Goal: Transaction & Acquisition: Purchase product/service

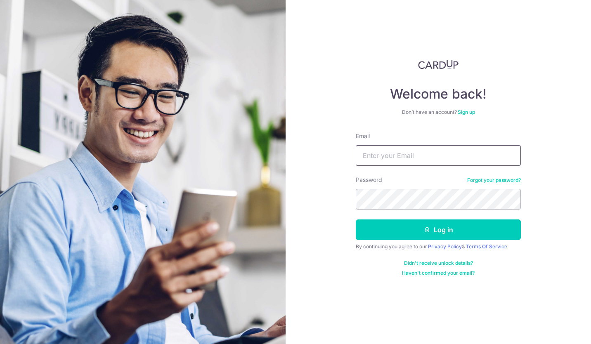
type input "t8vernon@gmail.com"
click at [377, 224] on button "Log in" at bounding box center [438, 229] width 165 height 21
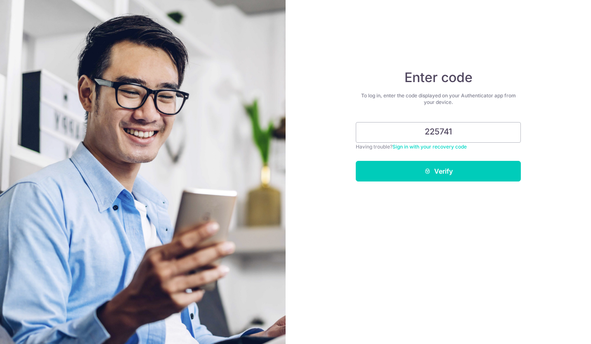
type input "225741"
click at [401, 172] on button "Verify" at bounding box center [438, 171] width 165 height 21
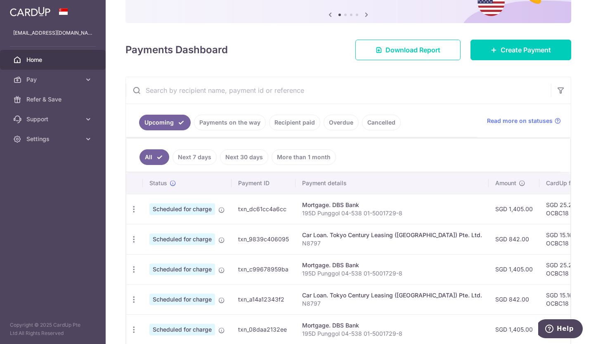
scroll to position [124, 0]
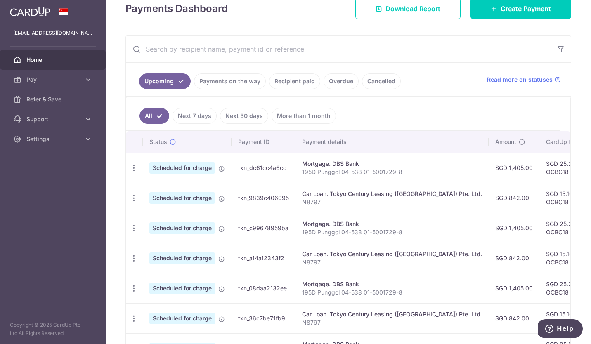
click at [132, 169] on icon "button" at bounding box center [134, 168] width 9 height 9
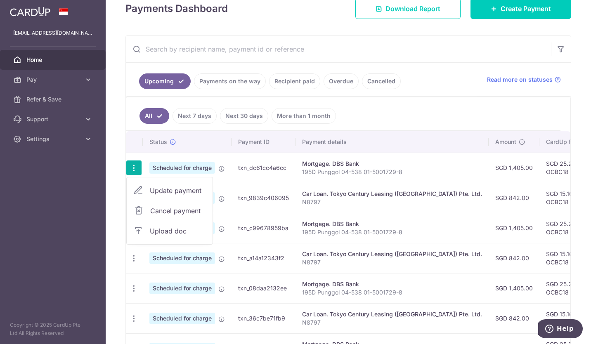
click at [171, 191] on span "Update payment" at bounding box center [178, 191] width 56 height 10
radio input "true"
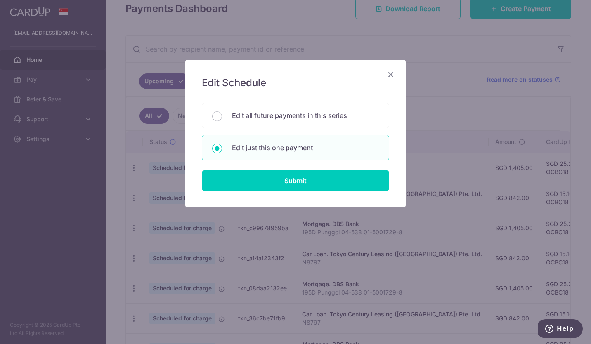
click at [214, 118] on input "Edit all future payments in this series" at bounding box center [217, 116] width 10 height 10
radio input "true"
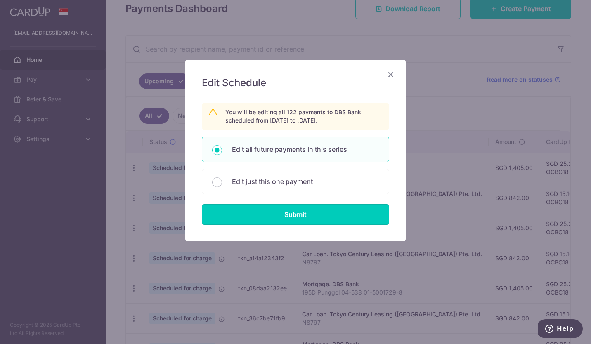
click at [248, 210] on input "Submit" at bounding box center [295, 214] width 187 height 21
radio input "true"
type input "1,405.00"
type input "195D Punggol 04-538 01-5001729-8"
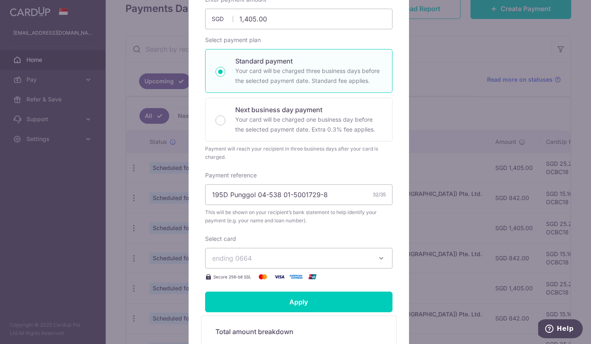
click at [245, 254] on span "ending 0664" at bounding box center [291, 258] width 158 height 10
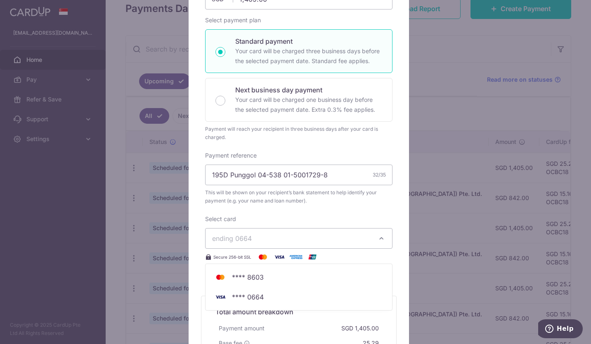
scroll to position [165, 0]
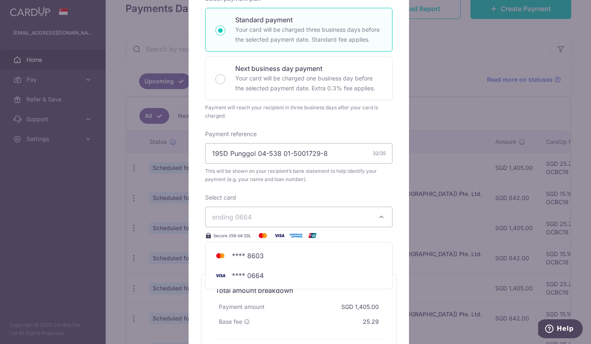
click at [240, 203] on div "Select card ending 0664 **** 8603 **** 0664 Secure 256-bit SSL" at bounding box center [298, 216] width 187 height 47
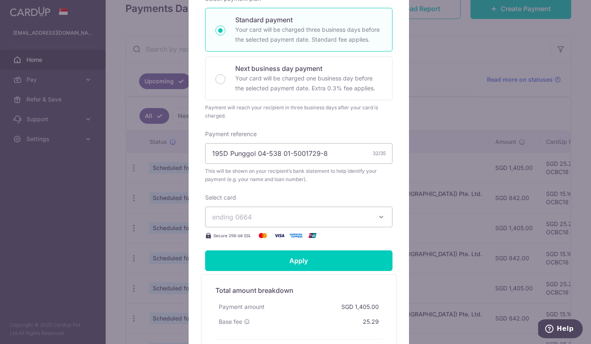
click at [246, 219] on span "ending 0664" at bounding box center [232, 217] width 40 height 8
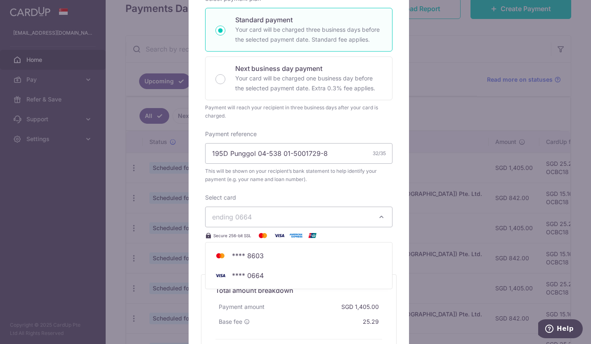
click at [246, 191] on div "Enter payment amount 1,405.00 1405.00 SGD To change the payment amount, please …" at bounding box center [298, 97] width 187 height 286
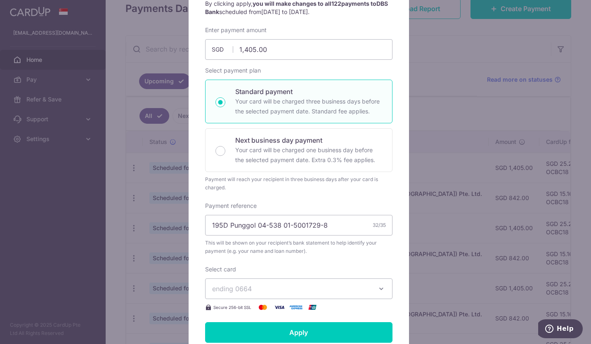
scroll to position [0, 0]
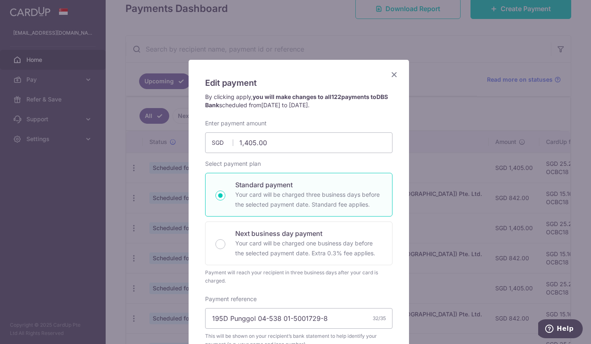
click at [389, 75] on icon "Close" at bounding box center [394, 74] width 10 height 10
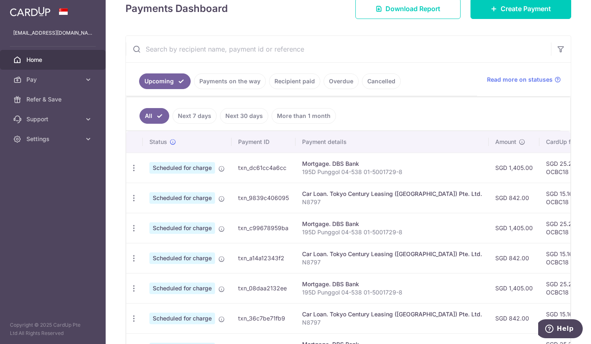
click at [79, 82] on span "Pay" at bounding box center [53, 80] width 54 height 8
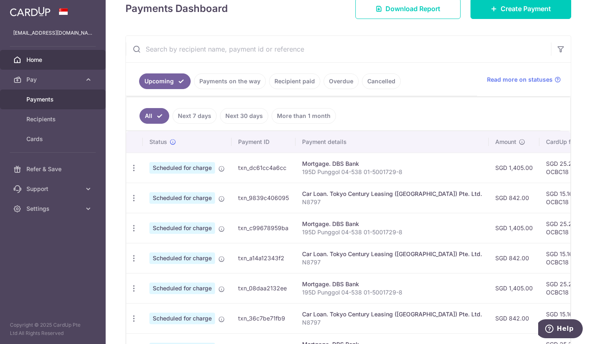
click at [61, 97] on span "Payments" at bounding box center [53, 99] width 54 height 8
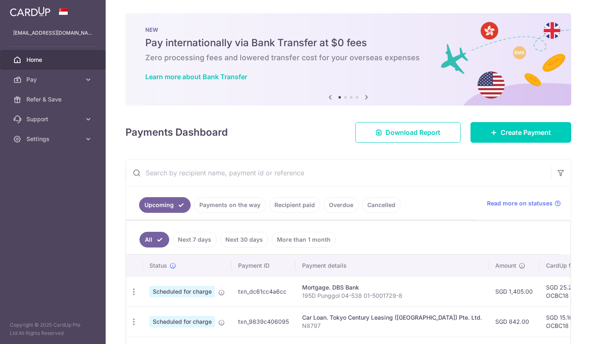
click at [71, 82] on span "Pay" at bounding box center [53, 80] width 54 height 8
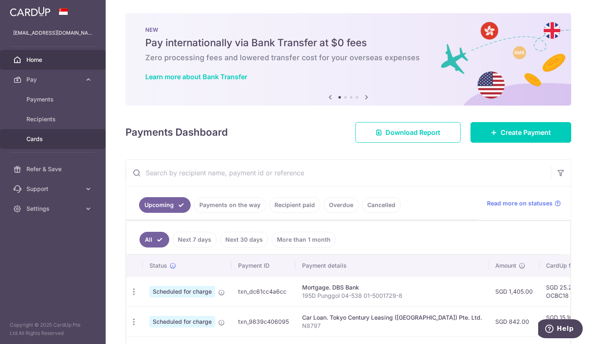
click at [52, 135] on span "Cards" at bounding box center [53, 139] width 54 height 8
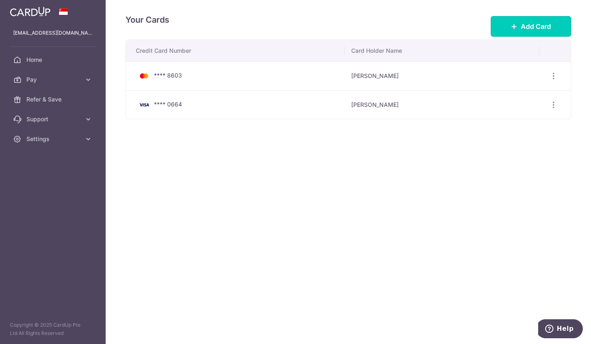
click at [531, 21] on span "Add Card" at bounding box center [536, 26] width 30 height 10
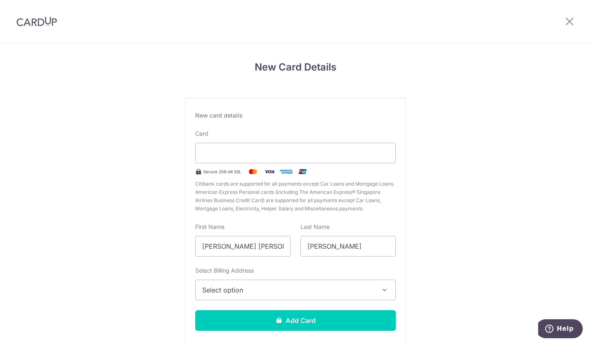
click at [224, 146] on div at bounding box center [295, 153] width 201 height 21
click at [102, 175] on div "New Card Details New card details Card Secure 256-bit SSL Citibank cards are su…" at bounding box center [295, 216] width 591 height 347
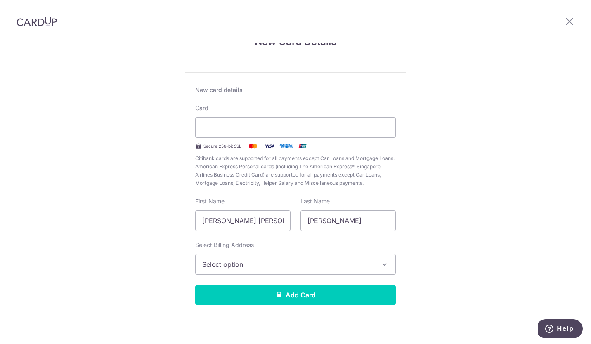
scroll to position [41, 0]
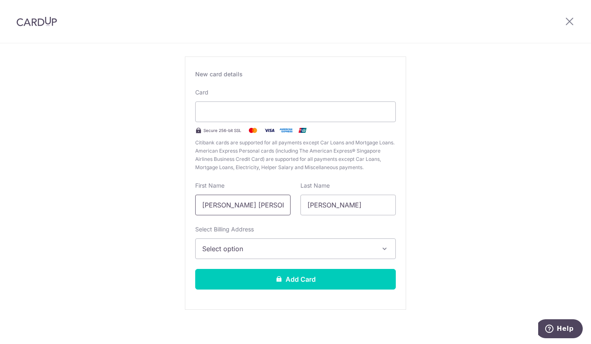
drag, startPoint x: 277, startPoint y: 206, endPoint x: 182, endPoint y: 204, distance: 94.5
click at [182, 204] on div "New Card Details New card details Card Secure 256-bit SSL Citibank cards are su…" at bounding box center [295, 175] width 591 height 347
type input "Vernon"
click at [182, 204] on div "New Card Details New card details Card Secure 256-bit SSL Citibank cards are su…" at bounding box center [295, 175] width 591 height 347
click at [226, 250] on span "Select option" at bounding box center [288, 249] width 172 height 10
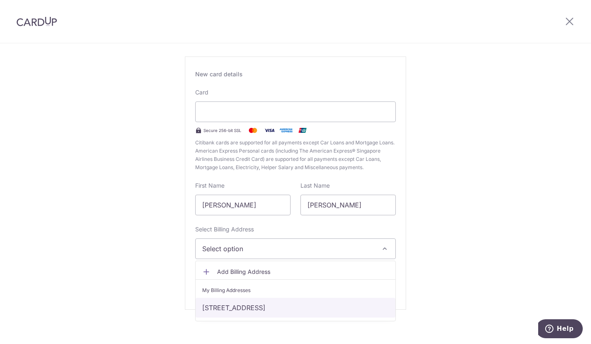
click at [210, 307] on link "195D, Punggol Road, Singapore, Singapore-824195" at bounding box center [296, 308] width 200 height 20
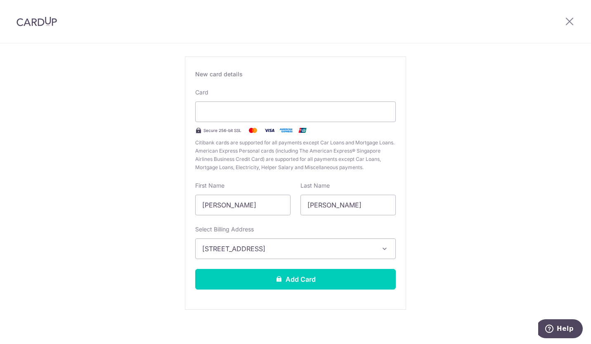
click at [142, 282] on div "New Card Details New card details Card Secure 256-bit SSL Citibank cards are su…" at bounding box center [295, 175] width 591 height 347
click at [260, 278] on button "Add Card" at bounding box center [295, 279] width 201 height 21
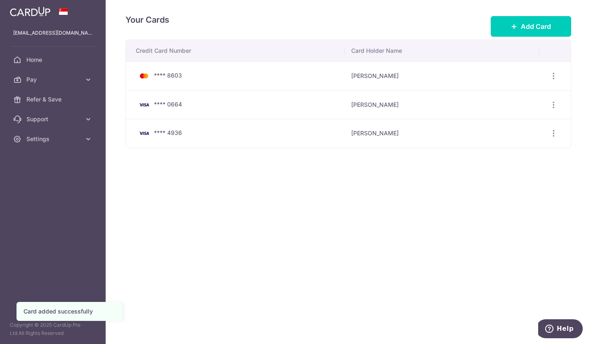
click at [73, 78] on span "Pay" at bounding box center [53, 80] width 54 height 8
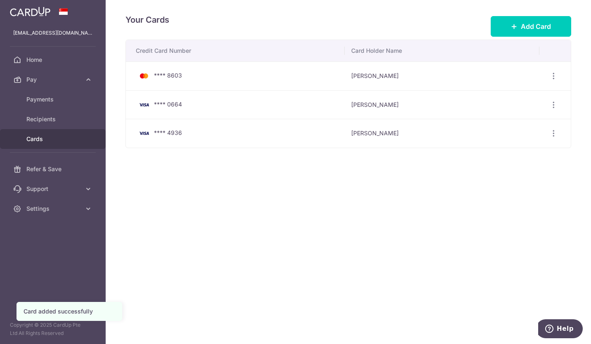
click at [73, 79] on span "Pay" at bounding box center [53, 80] width 54 height 8
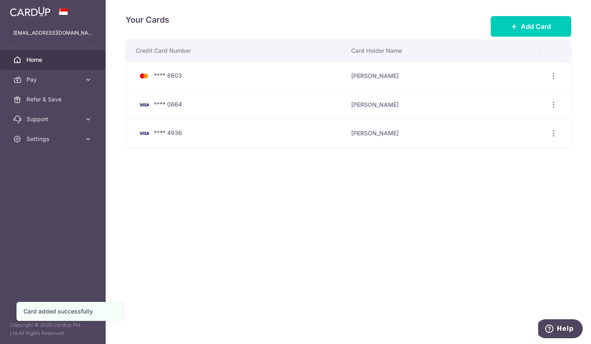
click at [40, 58] on span "Home" at bounding box center [53, 60] width 54 height 8
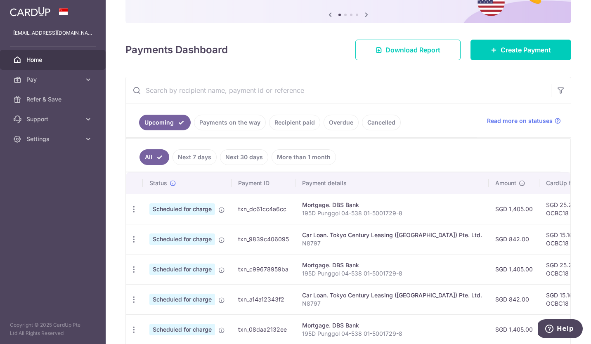
click at [138, 210] on div "Update payment Cancel payment Upload doc" at bounding box center [133, 209] width 15 height 15
click at [134, 210] on icon "button" at bounding box center [134, 209] width 9 height 9
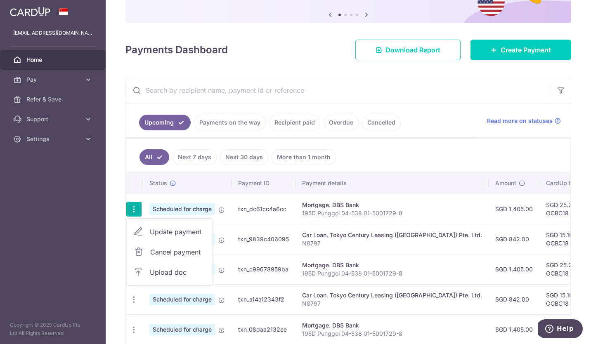
click at [151, 229] on span "Update payment" at bounding box center [178, 232] width 56 height 10
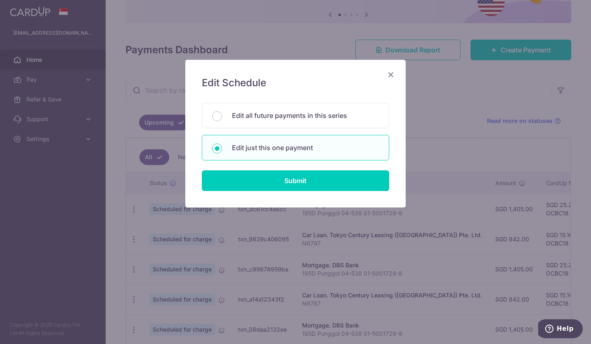
click at [211, 114] on div "Edit all future payments in this series" at bounding box center [295, 116] width 187 height 26
radio input "true"
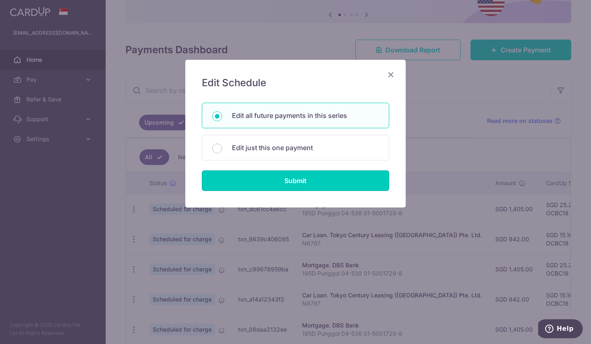
click at [237, 186] on input "Submit" at bounding box center [295, 180] width 187 height 21
radio input "true"
type input "1,405.00"
type input "195D Punggol 04-538 01-5001729-8"
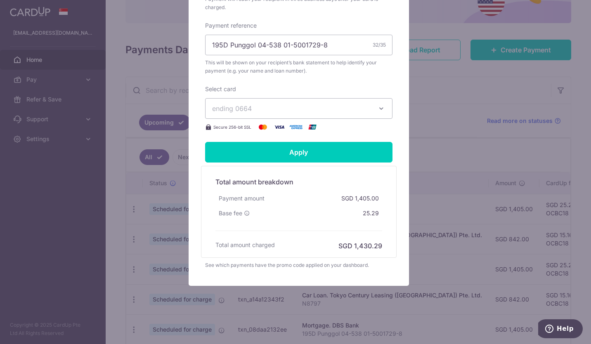
scroll to position [275, 0]
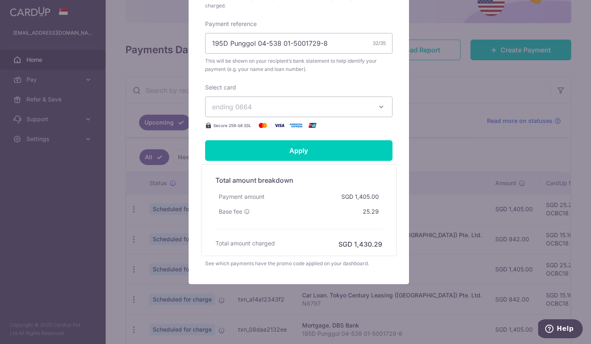
click at [244, 110] on span "ending 0664" at bounding box center [232, 107] width 40 height 8
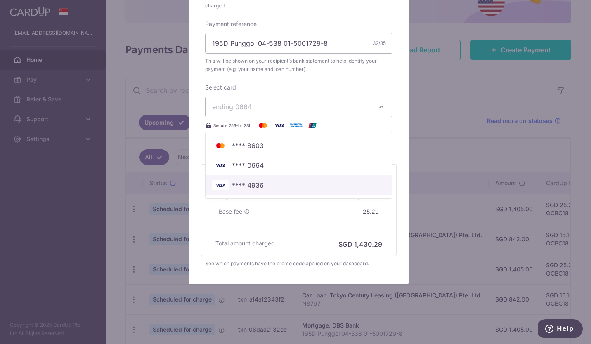
click at [243, 189] on span "**** 4936" at bounding box center [248, 185] width 32 height 10
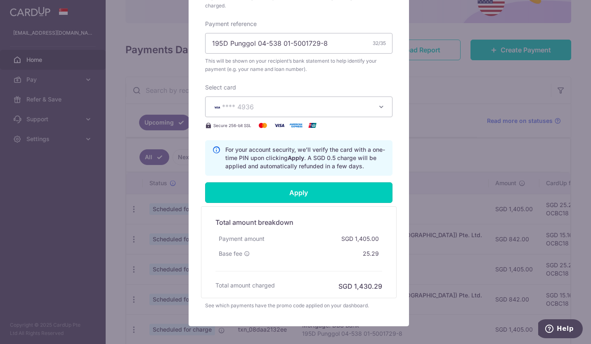
click at [252, 187] on input "Apply" at bounding box center [298, 192] width 187 height 21
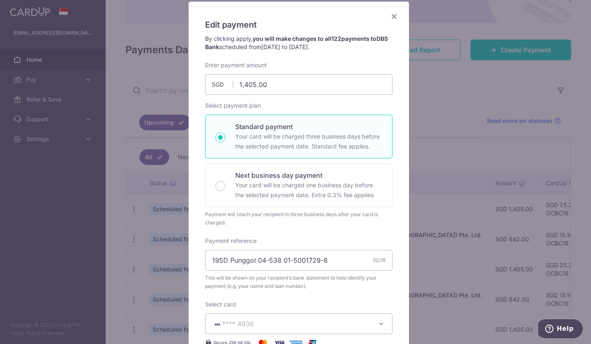
scroll to position [28, 0]
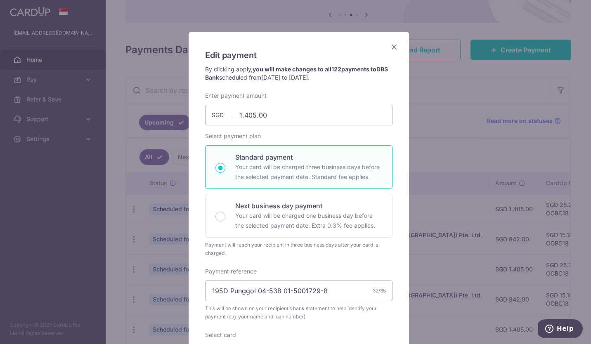
click at [391, 46] on icon "Close" at bounding box center [394, 47] width 10 height 10
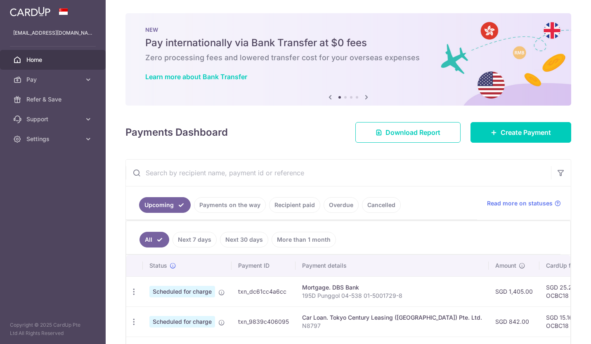
scroll to position [83, 0]
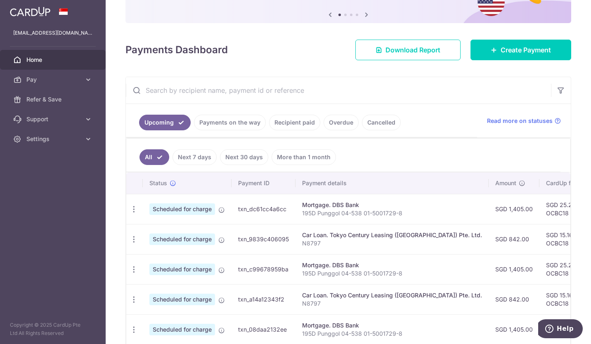
click at [135, 240] on icon "button" at bounding box center [134, 239] width 9 height 9
click at [161, 257] on link "Update payment" at bounding box center [170, 262] width 86 height 20
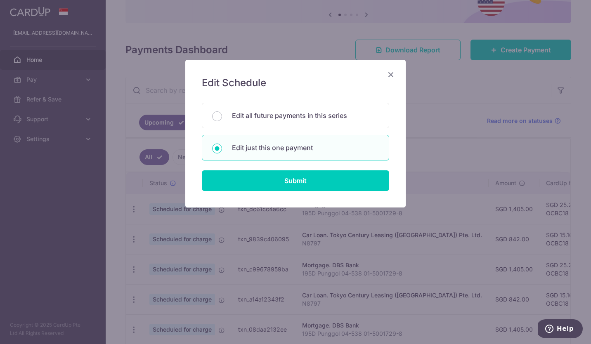
click at [255, 120] on p "Edit all future payments in this series" at bounding box center [305, 116] width 147 height 10
click at [222, 120] on input "Edit all future payments in this series" at bounding box center [217, 116] width 10 height 10
radio input "true"
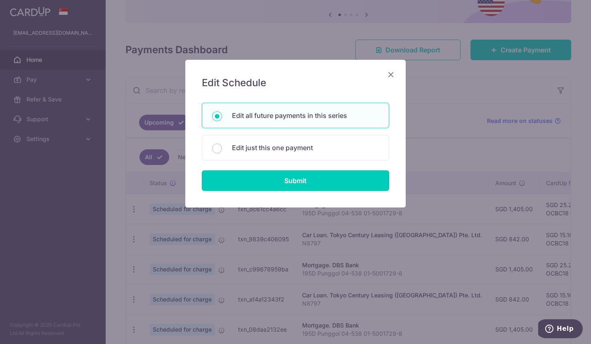
click at [259, 180] on input "Submit" at bounding box center [295, 180] width 187 height 21
radio input "true"
type input "842.00"
type input "N8797"
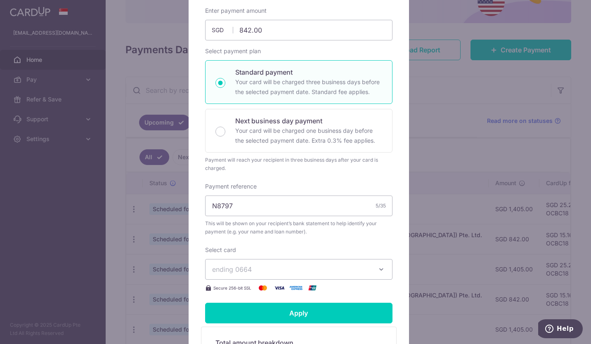
scroll to position [248, 0]
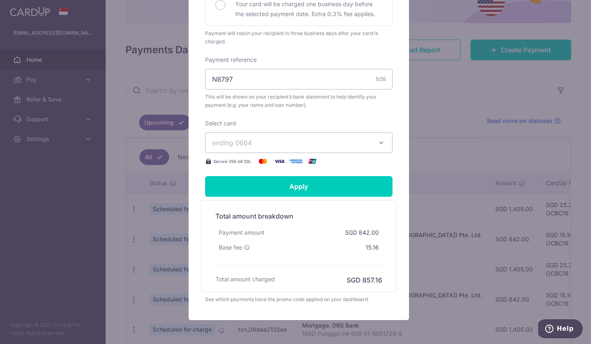
click at [256, 149] on button "ending 0664" at bounding box center [298, 142] width 187 height 21
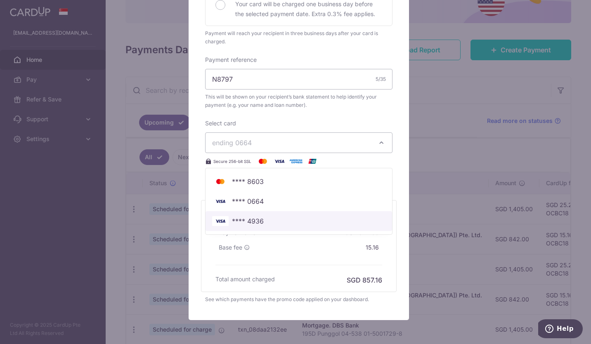
click at [255, 222] on span "**** 4936" at bounding box center [248, 221] width 32 height 10
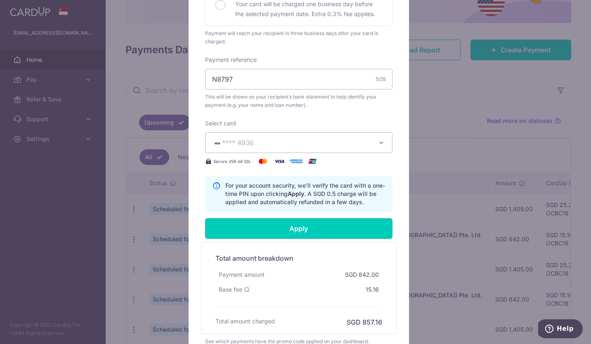
click at [256, 227] on input "Apply" at bounding box center [298, 228] width 187 height 21
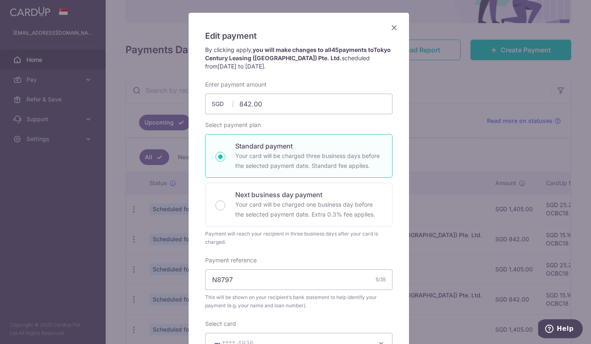
scroll to position [41, 0]
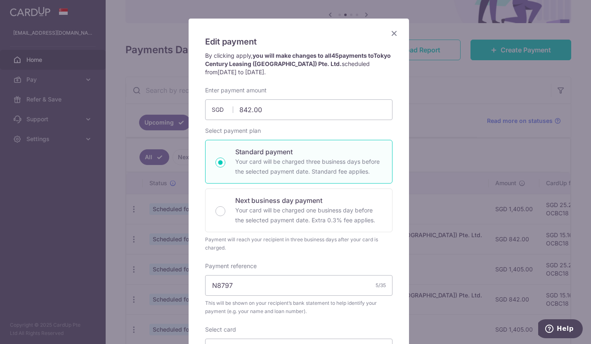
click at [389, 24] on div "Edit payment By clicking apply, you will make changes to all 45 payments to Tok…" at bounding box center [299, 294] width 220 height 550
click at [389, 31] on icon "Close" at bounding box center [394, 33] width 10 height 10
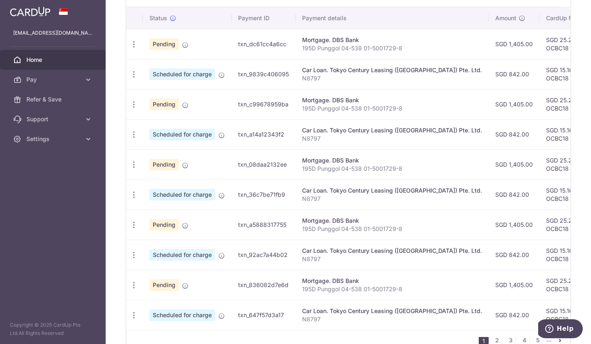
scroll to position [165, 0]
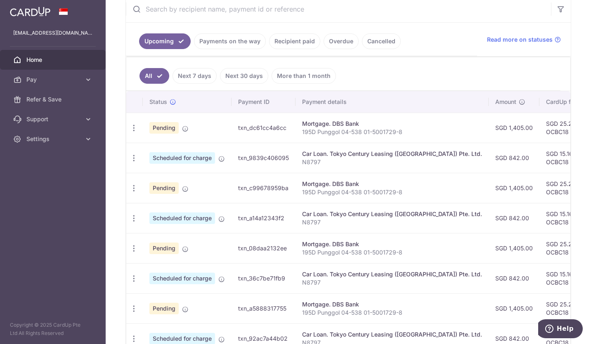
scroll to position [165, 0]
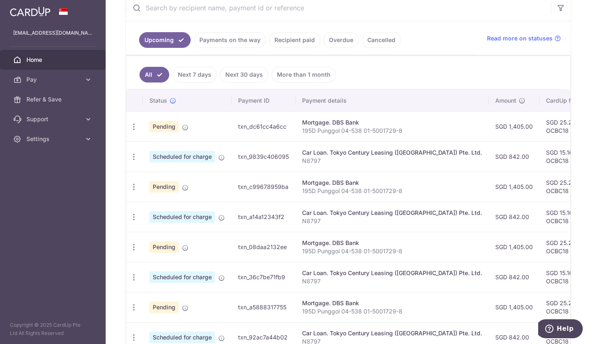
click at [136, 127] on icon "button" at bounding box center [134, 127] width 9 height 9
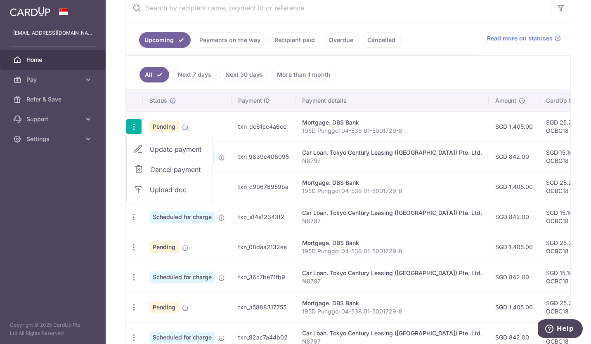
click at [71, 153] on aside "t8vernon@gmail.com Home Pay Payments Recipients Cards Refer & Save Support FAQ …" at bounding box center [53, 172] width 106 height 344
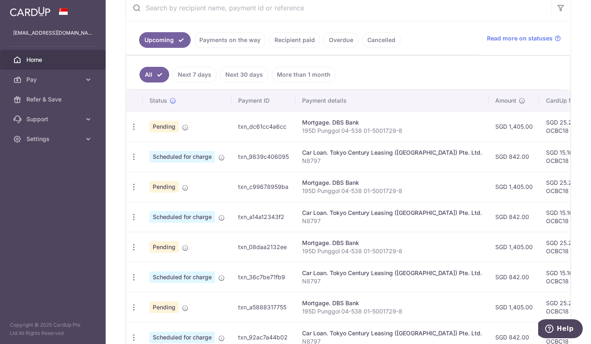
click at [40, 78] on span "Pay" at bounding box center [53, 80] width 54 height 8
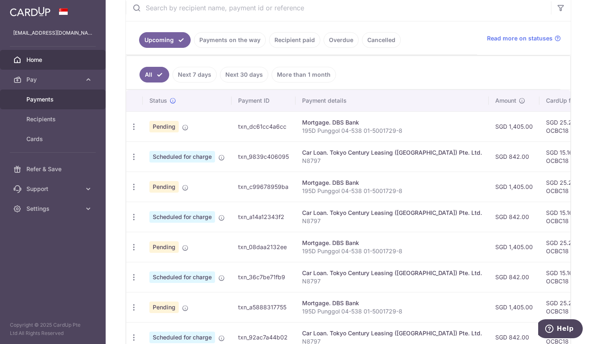
click at [47, 104] on link "Payments" at bounding box center [53, 100] width 106 height 20
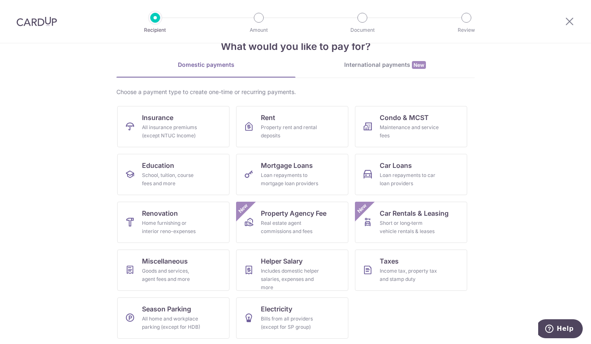
scroll to position [25, 0]
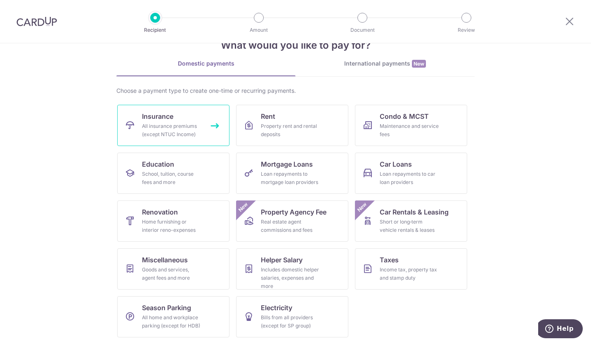
click at [158, 126] on div "All insurance premiums (except NTUC Income)" at bounding box center [171, 130] width 59 height 17
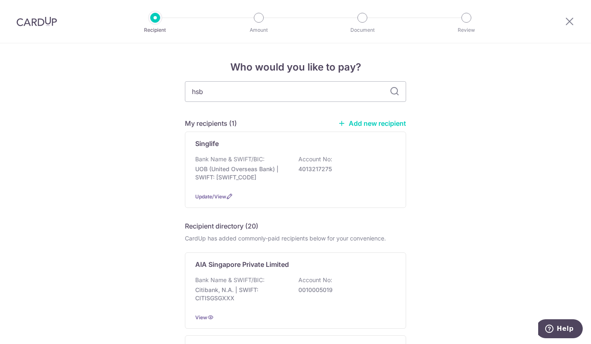
type input "hsbc"
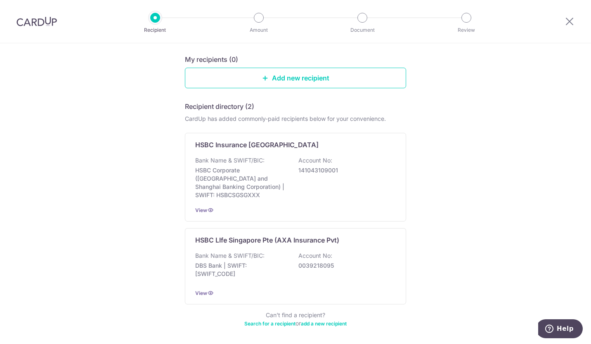
scroll to position [83, 0]
click at [249, 251] on p "Bank Name & SWIFT/BIC:" at bounding box center [229, 255] width 69 height 8
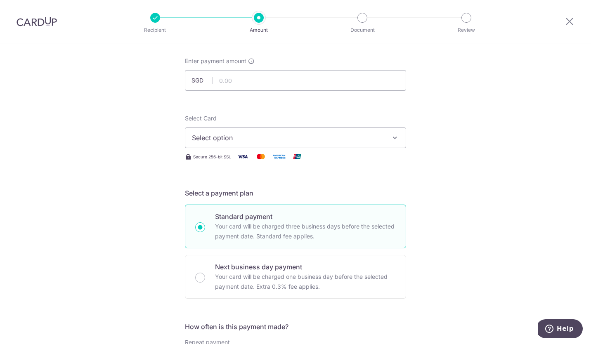
scroll to position [41, 0]
click at [215, 75] on input "text" at bounding box center [295, 80] width 221 height 21
click at [241, 134] on span "Select option" at bounding box center [288, 137] width 192 height 10
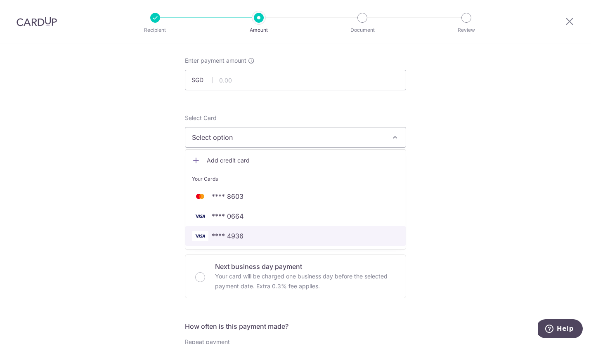
click at [242, 236] on span "**** 4936" at bounding box center [295, 236] width 207 height 10
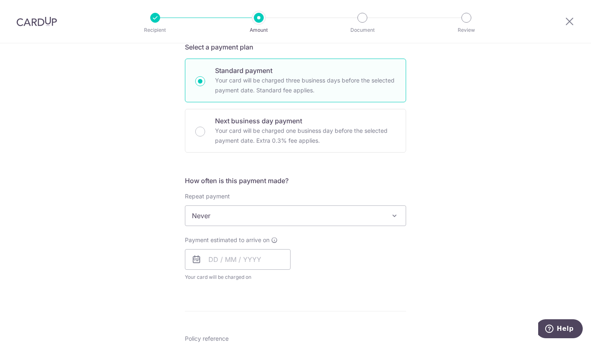
scroll to position [206, 0]
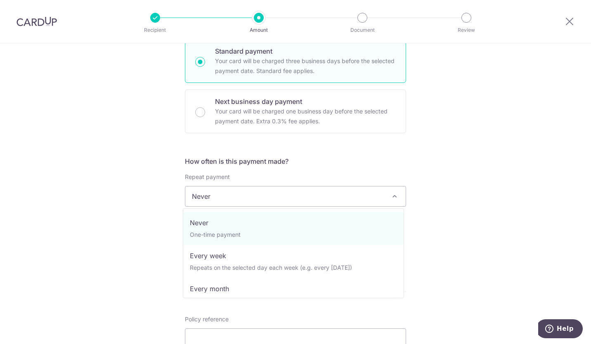
click at [202, 198] on span "Never" at bounding box center [295, 196] width 220 height 20
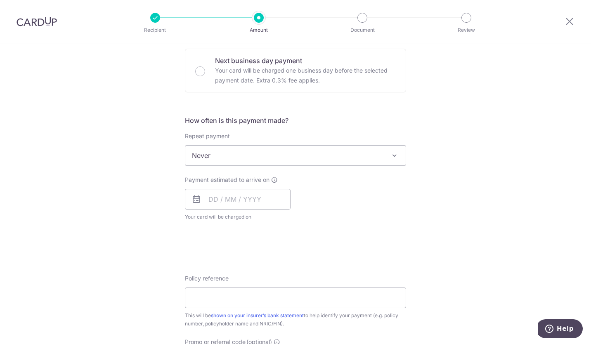
scroll to position [248, 0]
click at [205, 193] on input "text" at bounding box center [238, 199] width 106 height 21
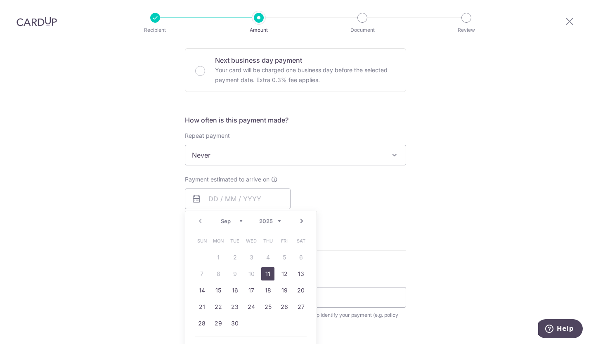
click at [266, 276] on link "11" at bounding box center [267, 273] width 13 height 13
type input "[DATE]"
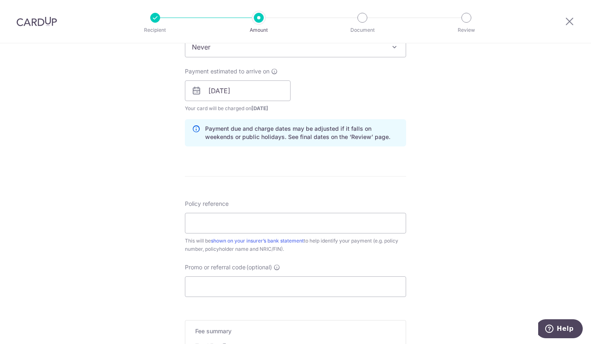
scroll to position [371, 0]
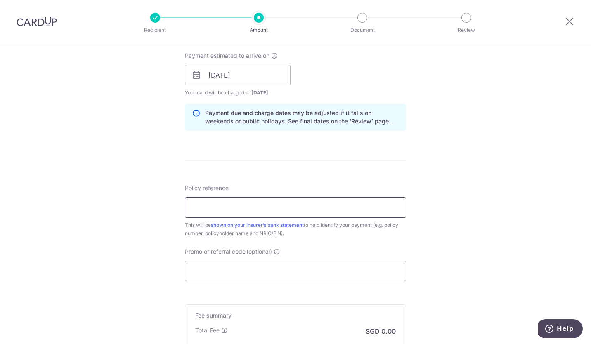
click at [217, 210] on input "Policy reference" at bounding box center [295, 207] width 221 height 21
paste input "301-8831283"
type input "301-8831283"
click at [213, 267] on input "Promo or referral code (optional)" at bounding box center [295, 271] width 221 height 21
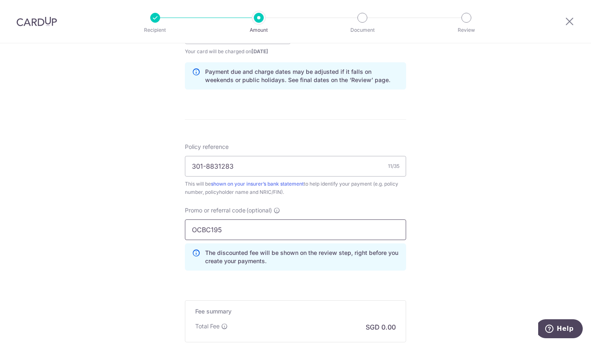
type input "OCBC195"
click at [141, 244] on div "Tell us more about your payment Enter payment amount SGD Select Card **** 4936 …" at bounding box center [295, 39] width 591 height 817
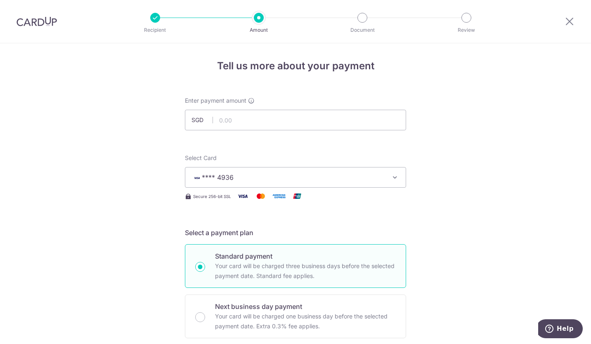
scroll to position [0, 0]
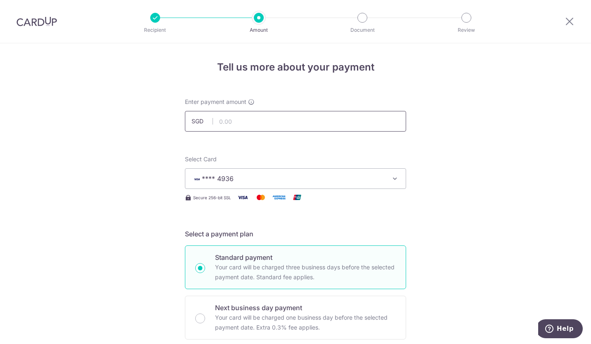
click at [226, 120] on input "text" at bounding box center [295, 121] width 221 height 21
type input "254.70"
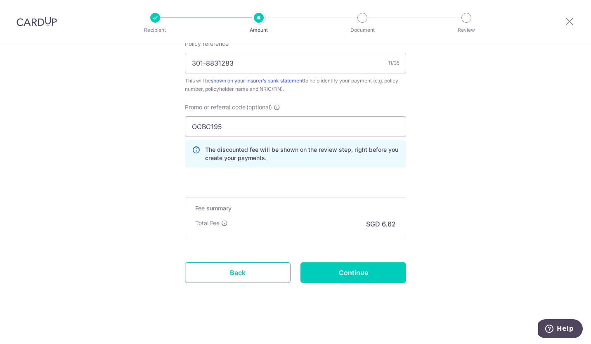
scroll to position [517, 0]
click at [343, 278] on input "Continue" at bounding box center [353, 272] width 106 height 21
type input "Create Schedule"
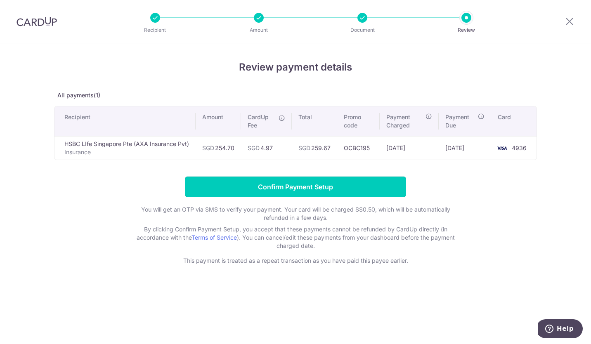
click at [286, 185] on input "Confirm Payment Setup" at bounding box center [295, 187] width 221 height 21
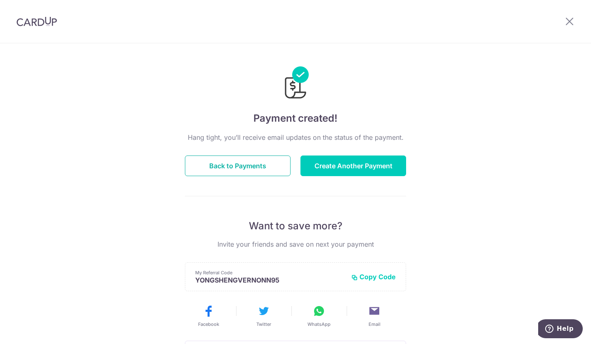
click at [245, 168] on button "Back to Payments" at bounding box center [238, 166] width 106 height 21
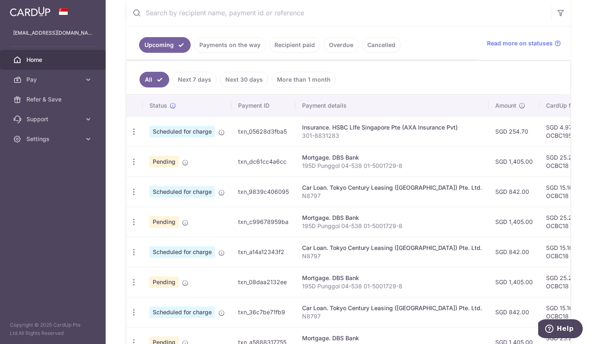
scroll to position [165, 0]
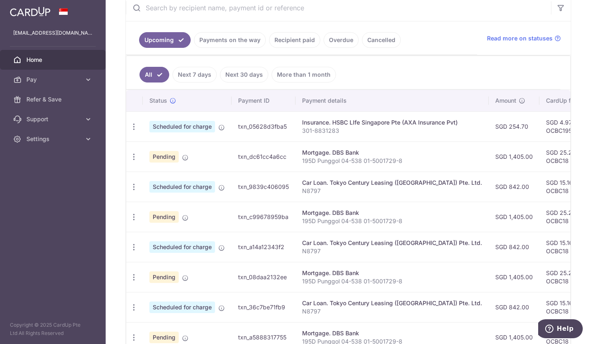
click at [135, 191] on div "Update payment Cancel payment" at bounding box center [133, 186] width 15 height 15
click at [135, 186] on icon "button" at bounding box center [134, 187] width 9 height 9
click at [161, 206] on span "Update payment" at bounding box center [178, 210] width 56 height 10
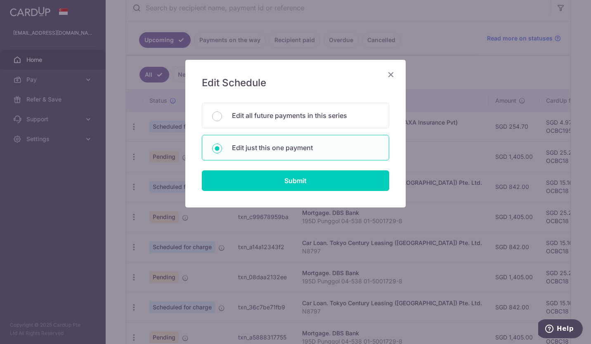
click at [262, 123] on div "Edit all future payments in this series" at bounding box center [295, 116] width 187 height 26
radio input "true"
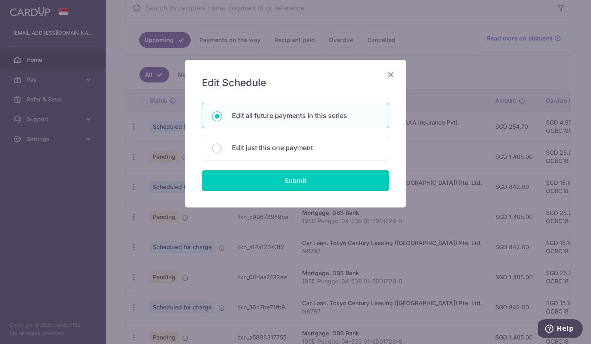
click at [254, 179] on input "Submit" at bounding box center [295, 180] width 187 height 21
radio input "true"
type input "842.00"
type input "N8797"
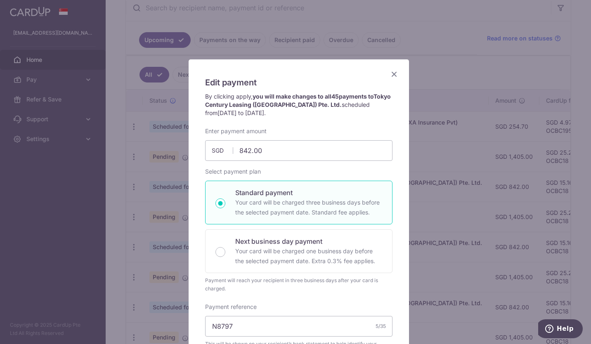
scroll to position [0, 0]
click at [395, 73] on icon "Close" at bounding box center [394, 74] width 10 height 10
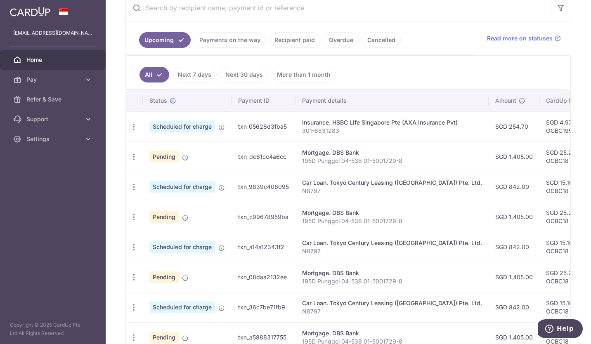
click at [131, 155] on icon "button" at bounding box center [134, 157] width 9 height 9
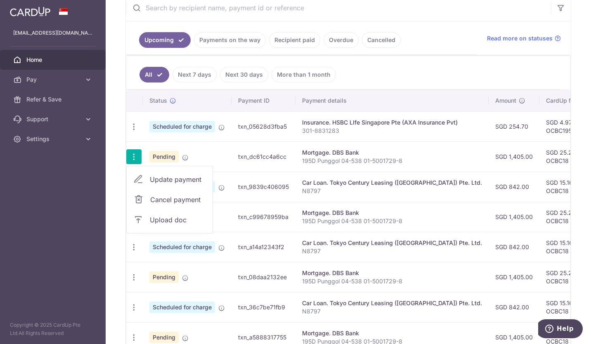
click at [156, 179] on span "Update payment" at bounding box center [178, 180] width 56 height 10
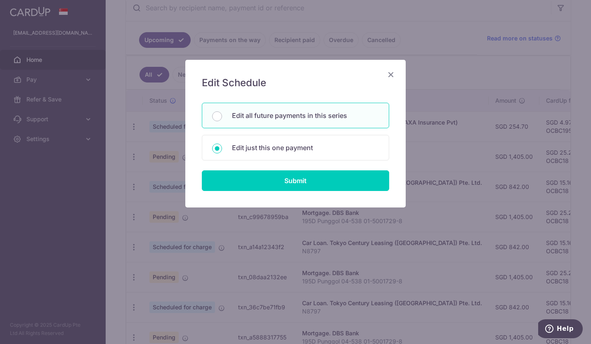
click at [257, 121] on div "Edit all future payments in this series" at bounding box center [295, 116] width 187 height 26
radio input "true"
click at [253, 185] on input "Submit" at bounding box center [295, 180] width 187 height 21
type input "1,405.00"
radio input "true"
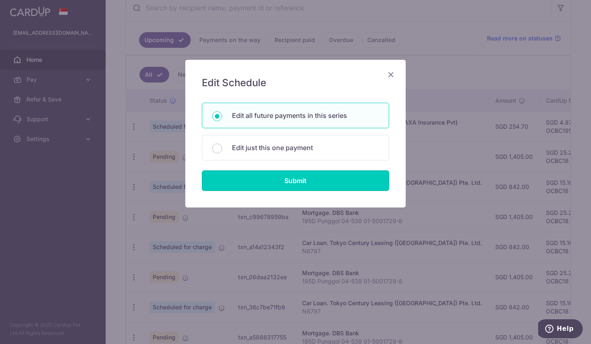
type input "195D Punggol 04-538 01-5001729-8"
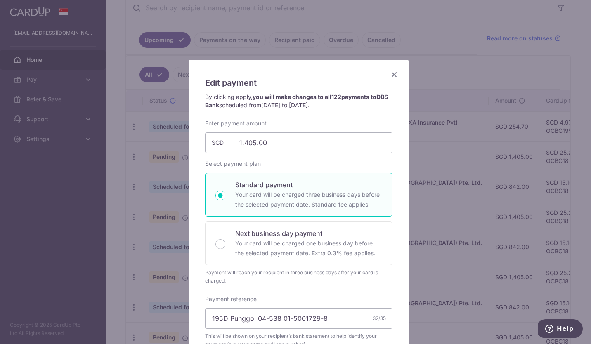
click at [390, 80] on div "Edit payment By clicking apply, you will make changes to all 122 payments to DB…" at bounding box center [298, 309] width 221 height 500
click at [391, 69] on div "Edit payment By clicking apply, you will make changes to all 122 payments to DB…" at bounding box center [299, 310] width 220 height 500
click at [389, 77] on icon "Close" at bounding box center [394, 74] width 10 height 10
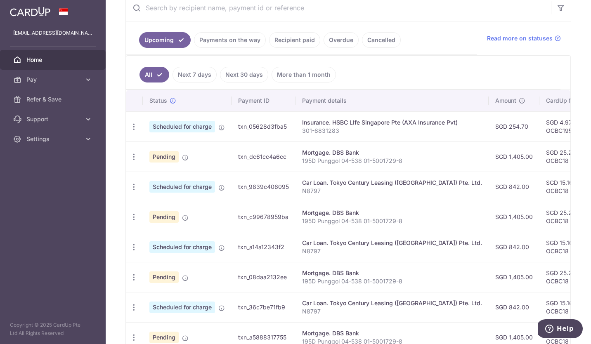
click at [34, 85] on link "Pay" at bounding box center [53, 80] width 106 height 20
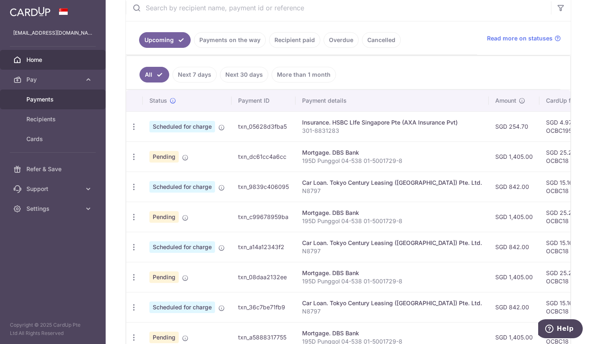
click at [34, 91] on link "Payments" at bounding box center [53, 100] width 106 height 20
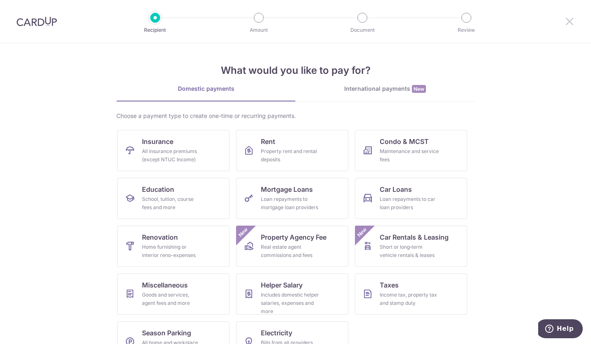
click at [572, 26] on icon at bounding box center [569, 21] width 10 height 10
